Goal: Use online tool/utility: Utilize a website feature to perform a specific function

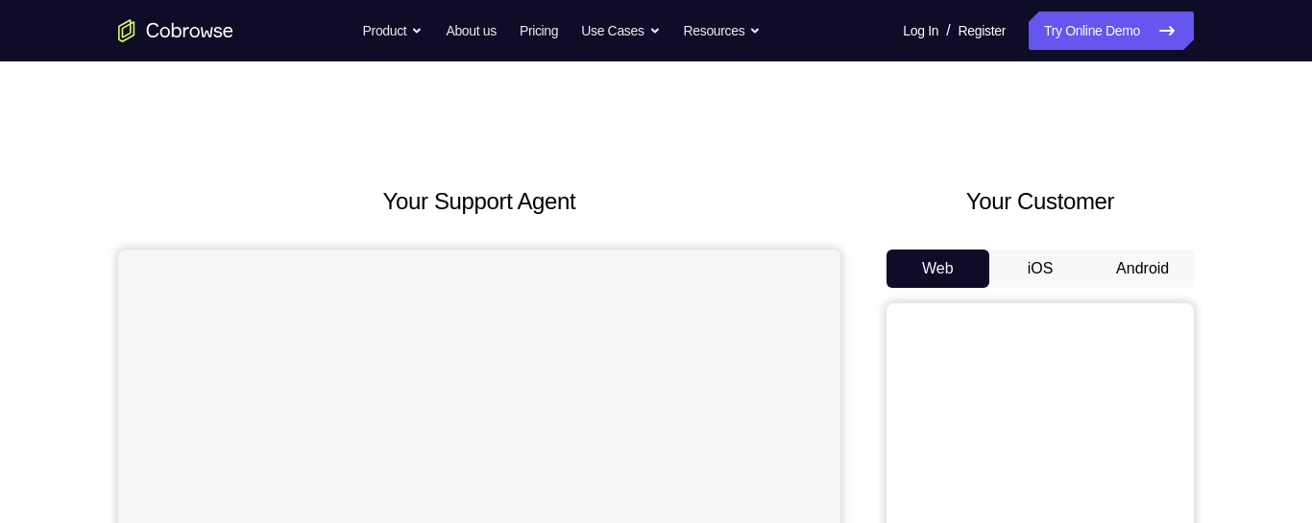
click at [1146, 271] on button "Android" at bounding box center [1142, 269] width 103 height 38
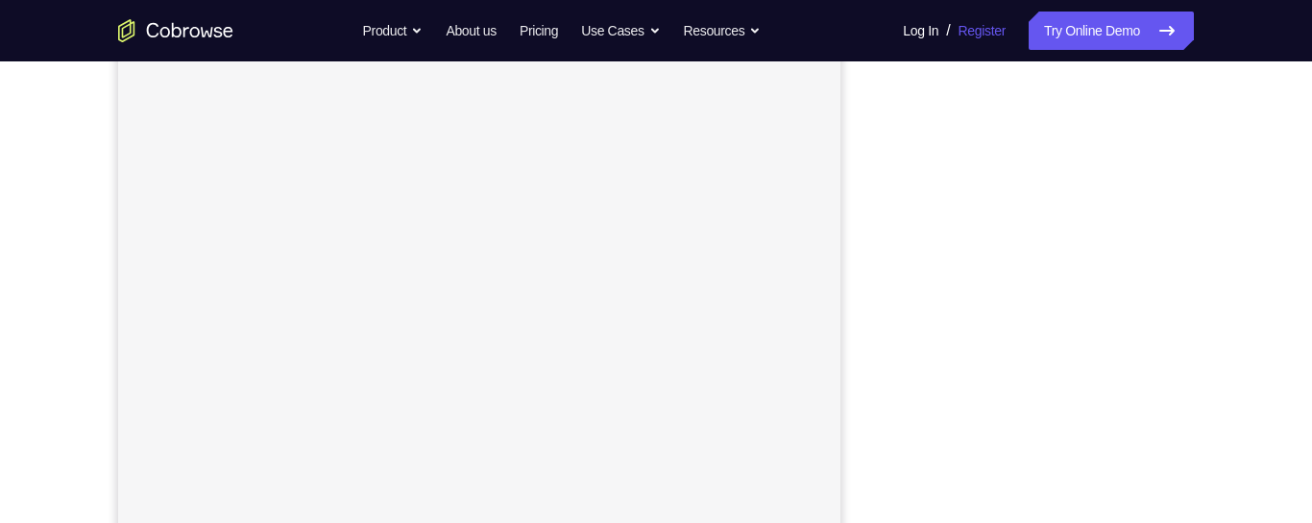
scroll to position [323, 0]
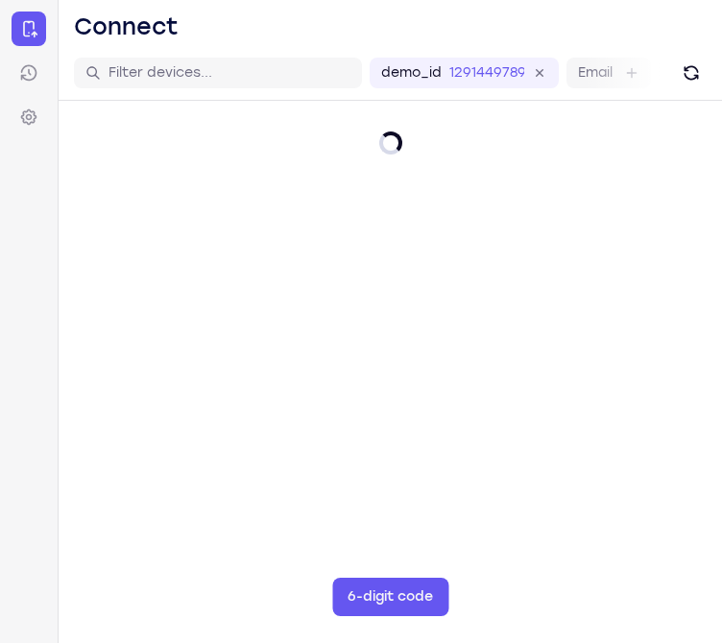
type input "5"
type input "9"
type input "3"
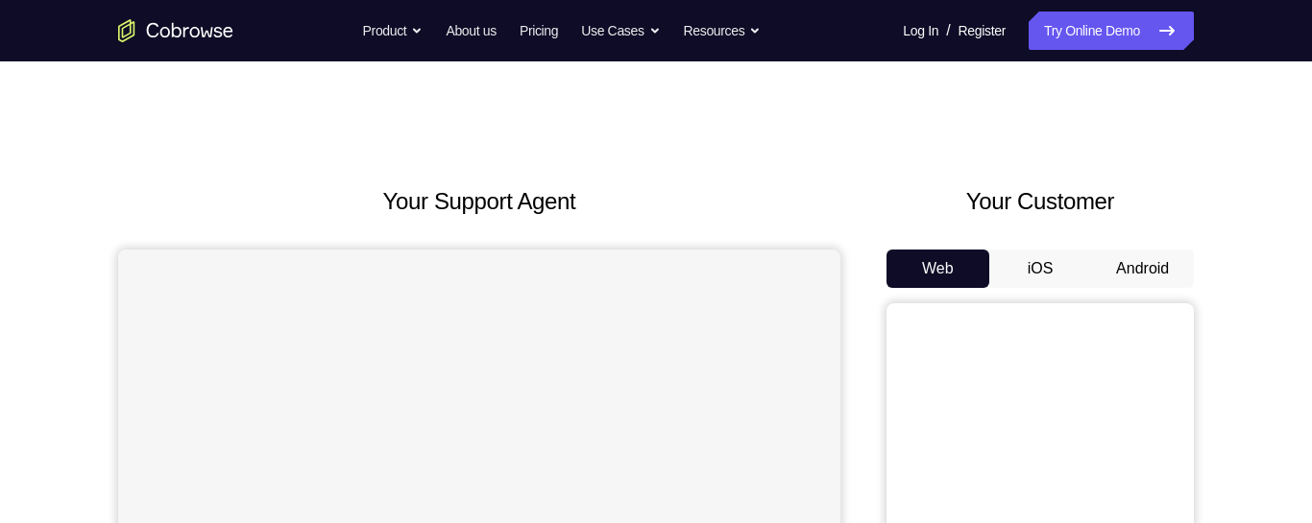
click at [1115, 267] on button "Android" at bounding box center [1142, 269] width 103 height 38
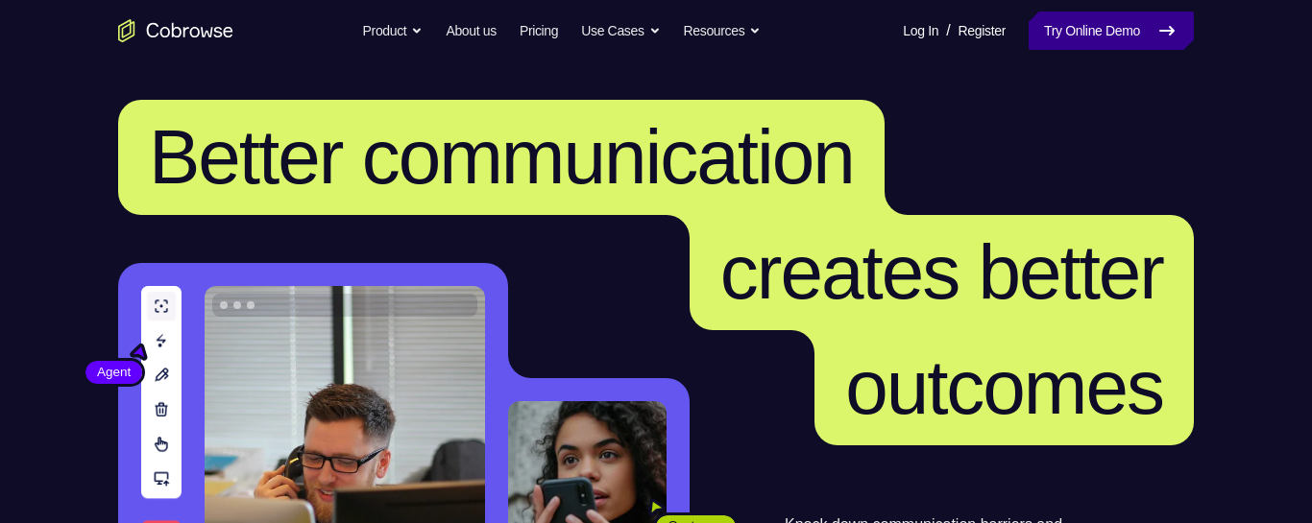
click at [1148, 34] on link "Try Online Demo" at bounding box center [1111, 31] width 165 height 38
click at [1166, 25] on icon at bounding box center [1166, 30] width 23 height 23
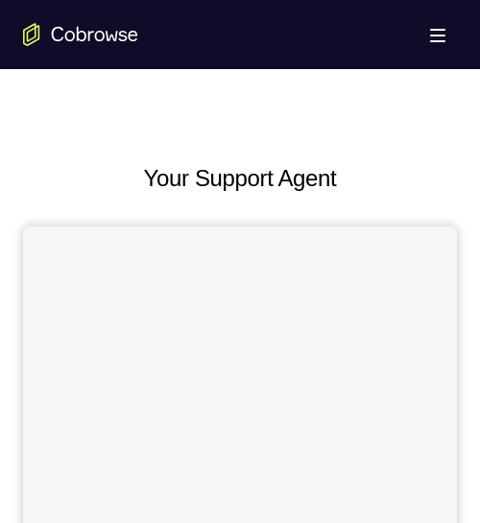
scroll to position [759, 0]
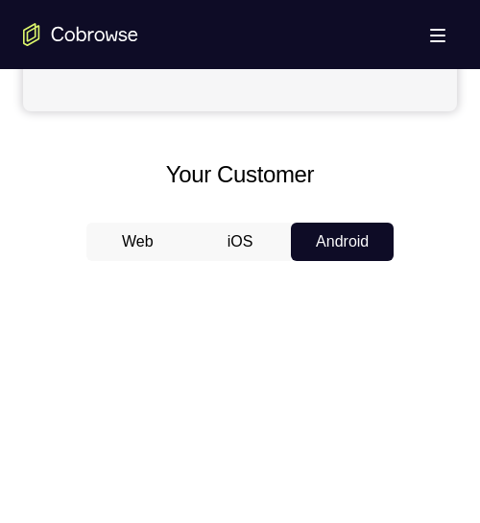
click at [437, 169] on h2 "Your Customer" at bounding box center [240, 175] width 434 height 35
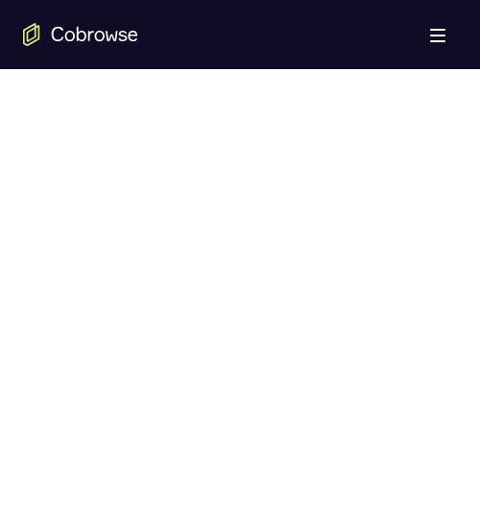
scroll to position [980, 0]
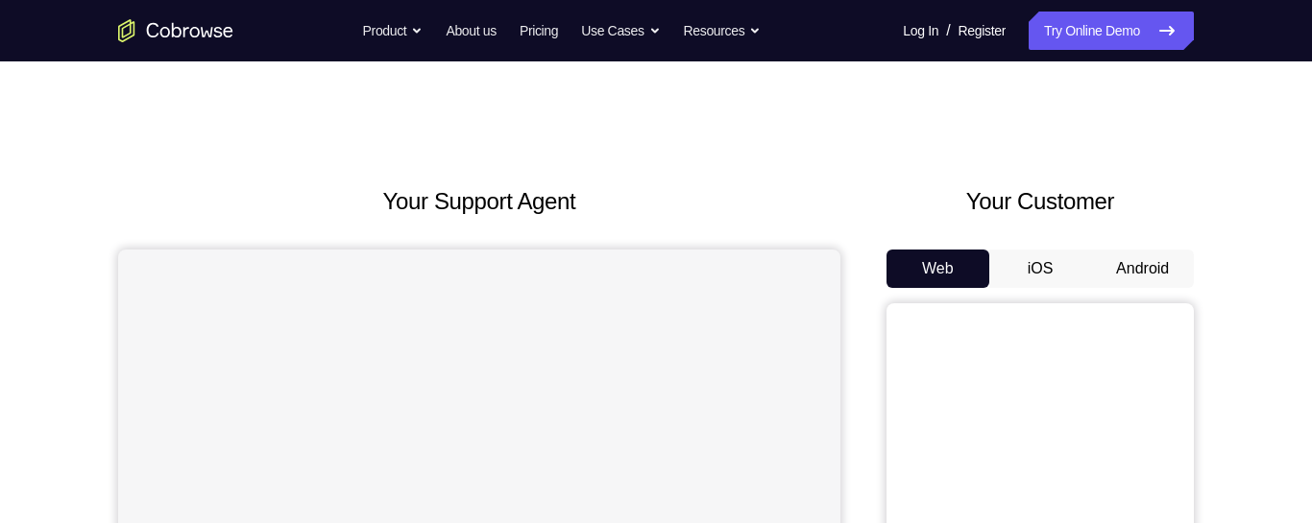
click at [1141, 259] on button "Android" at bounding box center [1142, 269] width 103 height 38
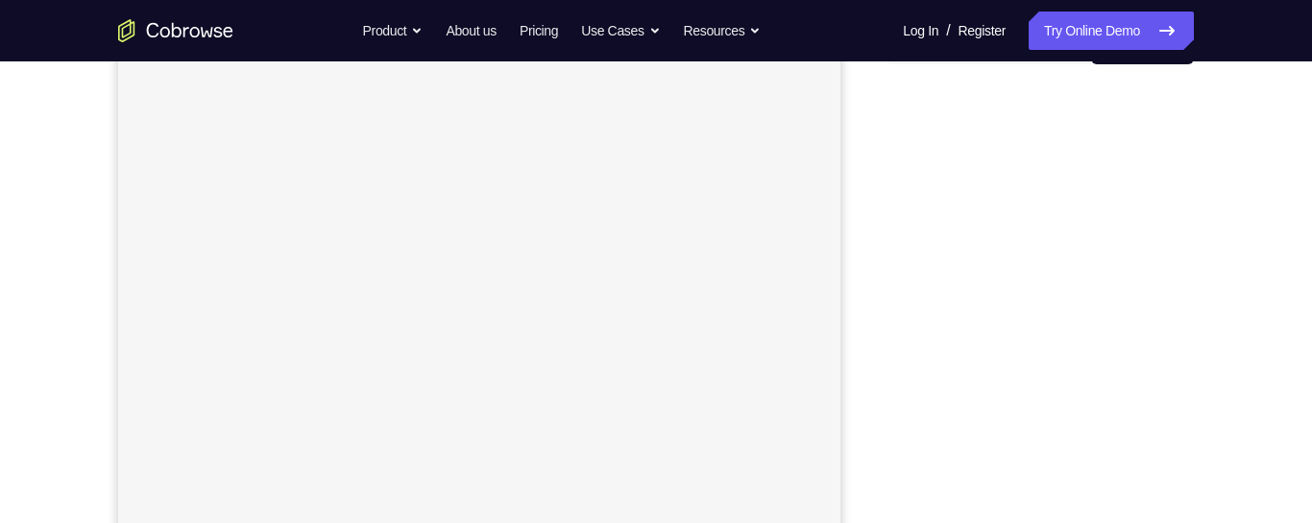
scroll to position [223, 0]
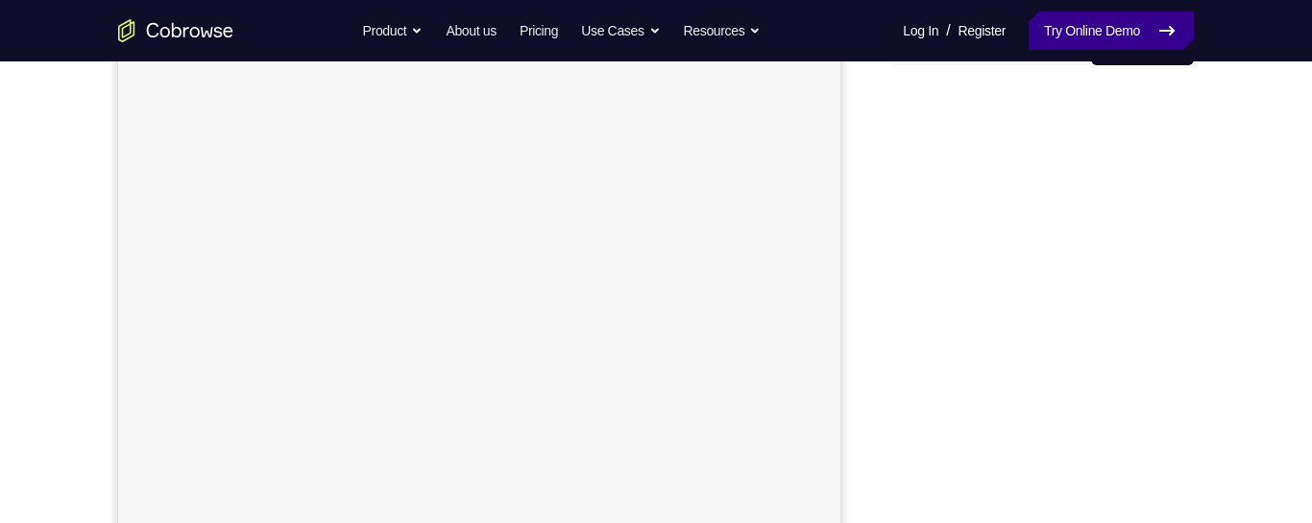
click at [1184, 26] on link "Try Online Demo" at bounding box center [1111, 31] width 165 height 38
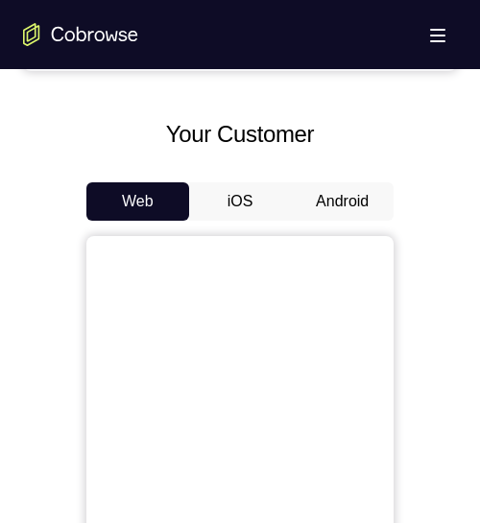
scroll to position [800, 0]
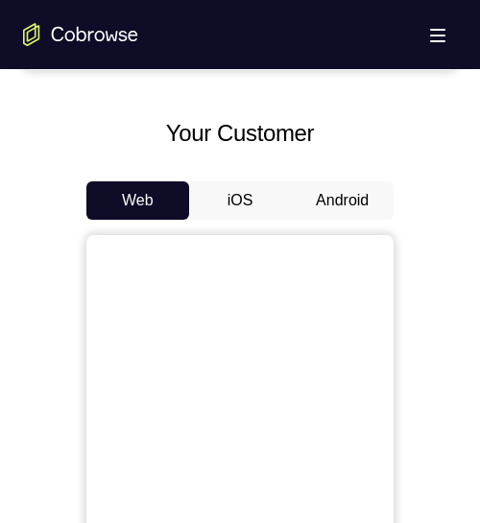
click at [347, 209] on button "Android" at bounding box center [342, 201] width 103 height 38
